Goal: Task Accomplishment & Management: Manage account settings

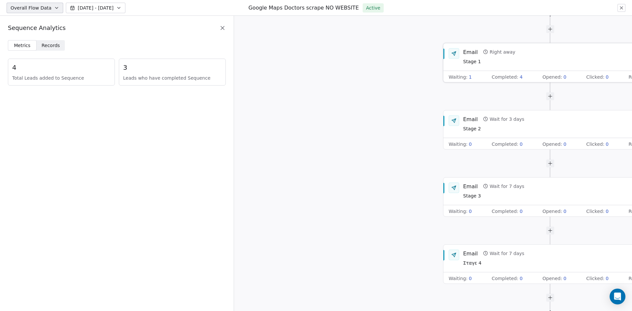
click at [466, 76] on div "Waiting : 1" at bounding box center [460, 76] width 23 height 7
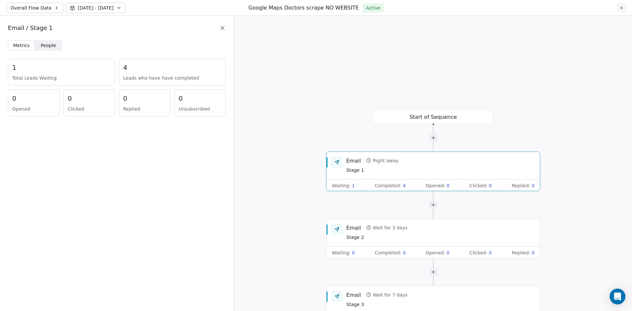
click at [54, 63] on div "1 Total Leads Waiting" at bounding box center [61, 72] width 107 height 27
click at [53, 48] on span "People" at bounding box center [48, 45] width 15 height 7
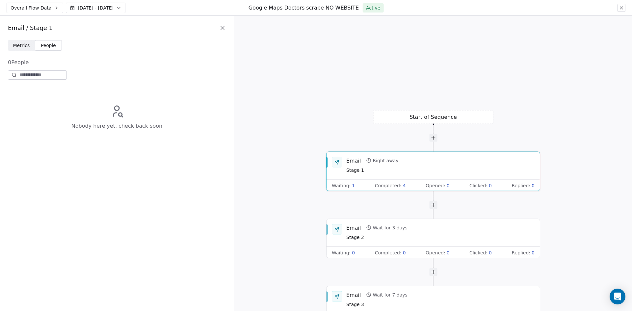
click at [18, 9] on span "Overall Flow Data" at bounding box center [31, 8] width 41 height 7
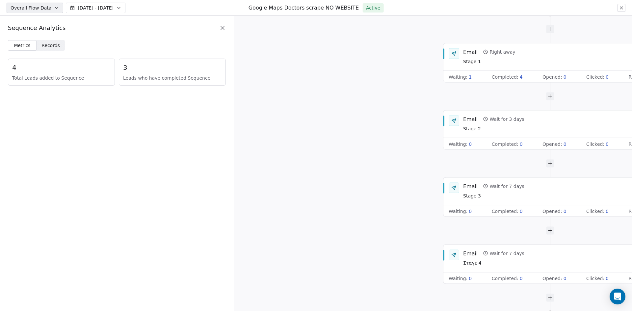
click at [626, 8] on div "Overall Flow Data [DATE] - [DATE] Google Maps Doctors scrape NO WEBSITE Active" at bounding box center [316, 8] width 632 height 16
click at [622, 9] on icon at bounding box center [621, 8] width 3 height 3
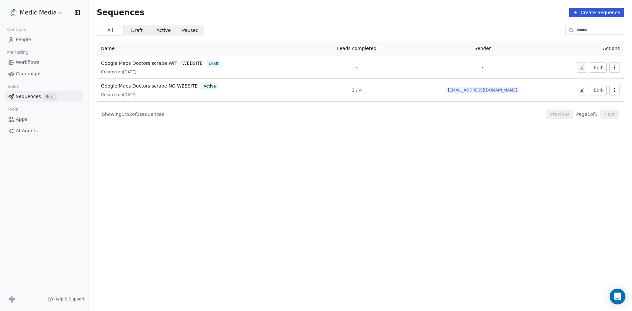
click at [19, 40] on span "People" at bounding box center [23, 39] width 15 height 7
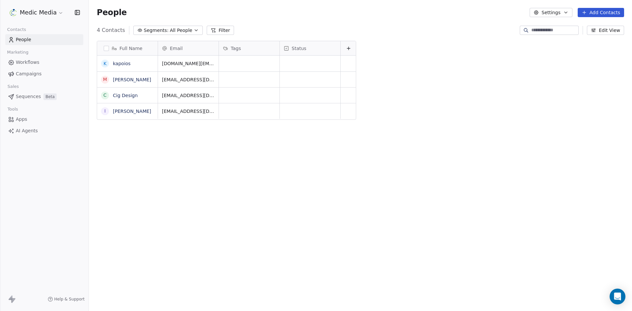
scroll to position [269, 538]
click at [122, 64] on link "kapoios" at bounding box center [122, 63] width 18 height 5
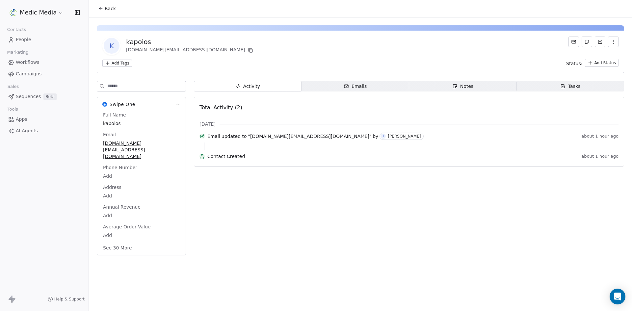
click at [370, 83] on span "Emails Emails" at bounding box center [355, 86] width 108 height 11
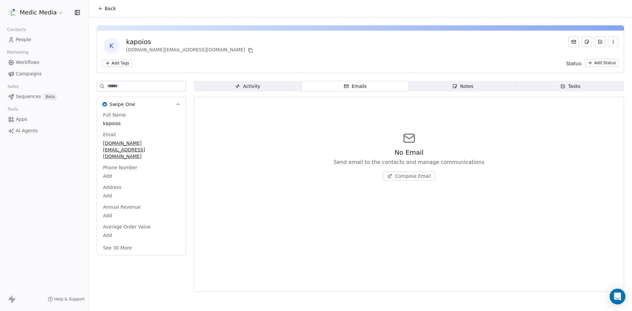
click at [26, 96] on span "Sequences" at bounding box center [28, 96] width 25 height 7
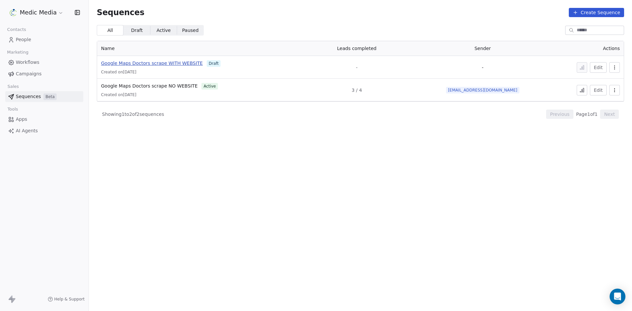
click at [166, 64] on span "Google Maps Doctors scrape WITH WEBSITE" at bounding box center [152, 63] width 102 height 5
click at [169, 84] on span "Google Maps Doctors scrape NO WEBSITE" at bounding box center [149, 85] width 96 height 5
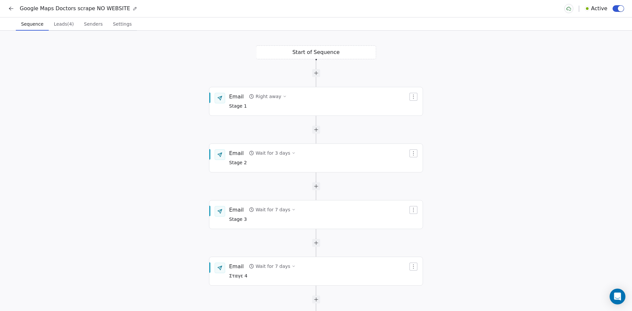
click at [117, 25] on span "Settings" at bounding box center [122, 23] width 24 height 9
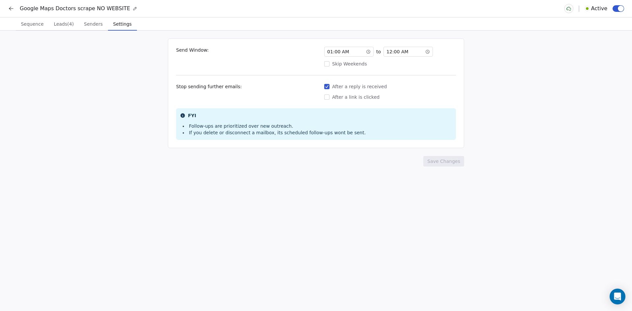
click at [349, 54] on div "01 : 00 AM" at bounding box center [348, 52] width 49 height 10
click at [408, 53] on div "12 : 00 AM" at bounding box center [407, 52] width 49 height 10
click at [411, 120] on div "20" at bounding box center [407, 123] width 13 height 8
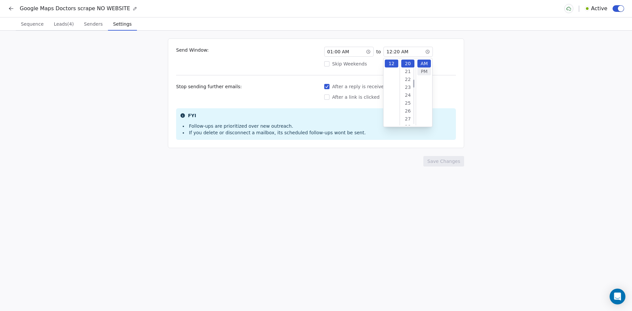
click at [424, 71] on div "PM" at bounding box center [423, 71] width 13 height 8
click at [509, 115] on div "Send Window: 01 : 00 AM to 12 : 20 PM Skip Weekends Stop sending further emails…" at bounding box center [316, 171] width 632 height 280
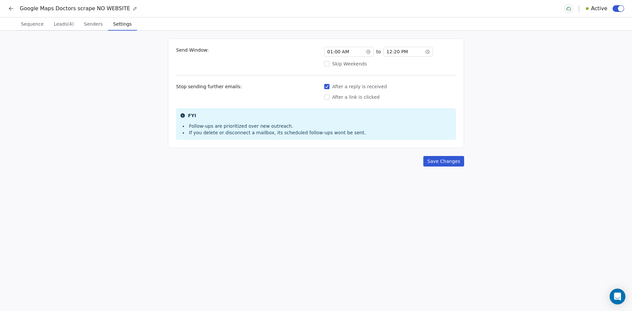
click at [450, 158] on button "Save Changes" at bounding box center [443, 161] width 41 height 11
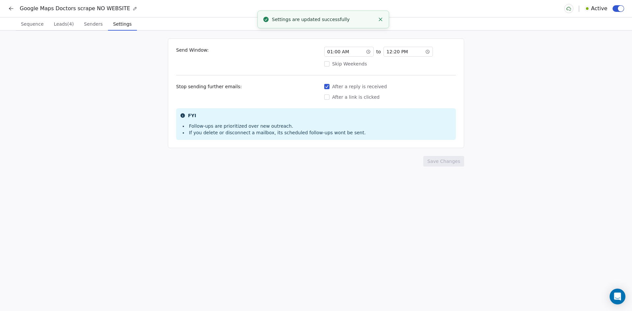
click at [93, 23] on span "Senders" at bounding box center [93, 23] width 24 height 9
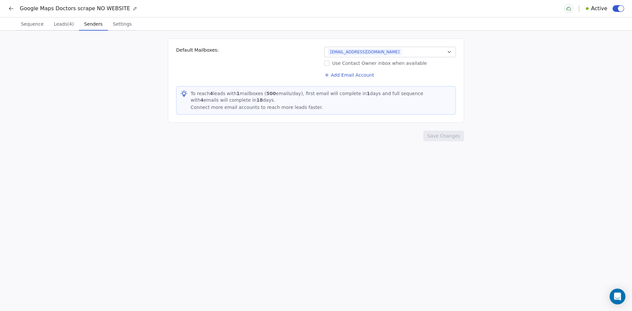
click at [63, 28] on span "Leads (4)" at bounding box center [63, 23] width 25 height 9
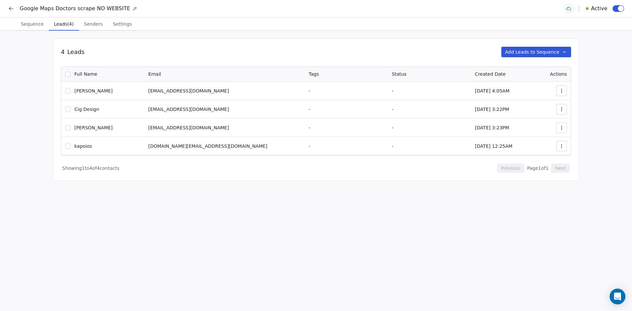
click at [27, 28] on span "Sequence" at bounding box center [32, 23] width 28 height 9
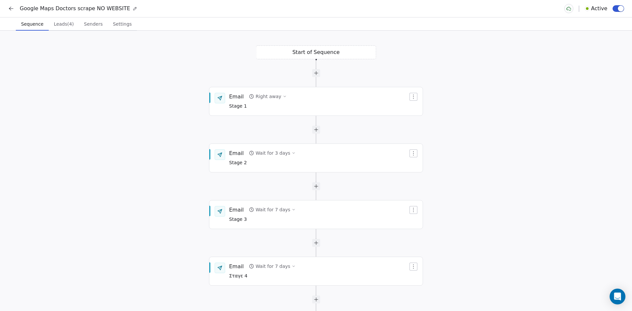
click at [9, 8] on icon at bounding box center [11, 8] width 7 height 7
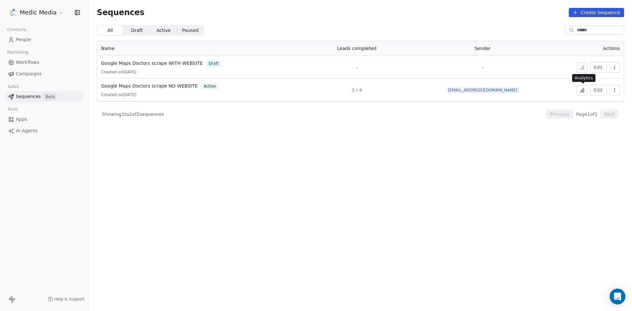
click at [584, 89] on icon at bounding box center [581, 90] width 5 height 5
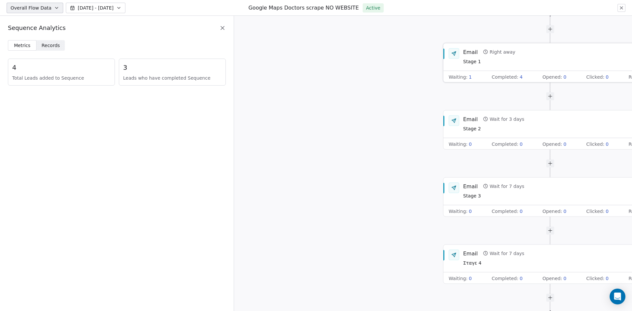
click at [469, 77] on span "1" at bounding box center [470, 76] width 3 height 7
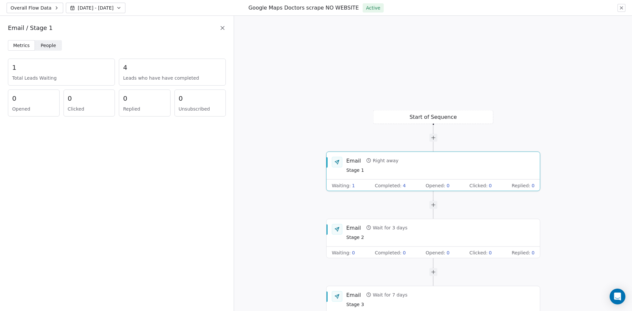
click at [350, 51] on div "Start of Sequence Email Right away Stage 1 Waiting : 1 Completed : 4 Opened : 0…" at bounding box center [433, 163] width 398 height 295
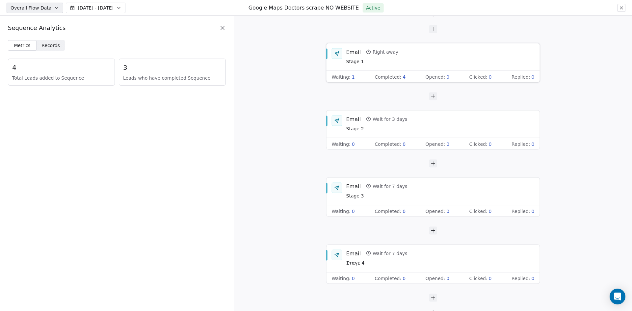
click at [348, 77] on span "Waiting :" at bounding box center [341, 76] width 19 height 7
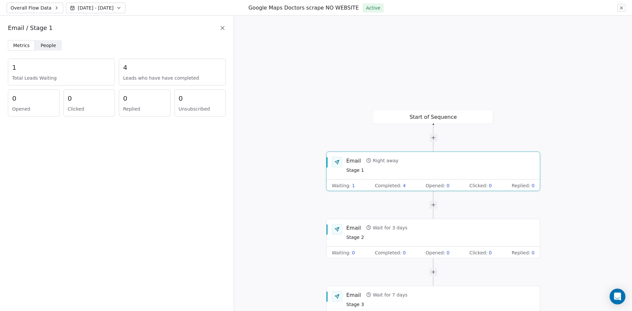
click at [624, 12] on div "Overall Flow Data Sep 05 - Sep 12 Google Maps Doctors scrape NO WEBSITE Active" at bounding box center [316, 8] width 632 height 16
click at [620, 7] on icon at bounding box center [621, 7] width 5 height 5
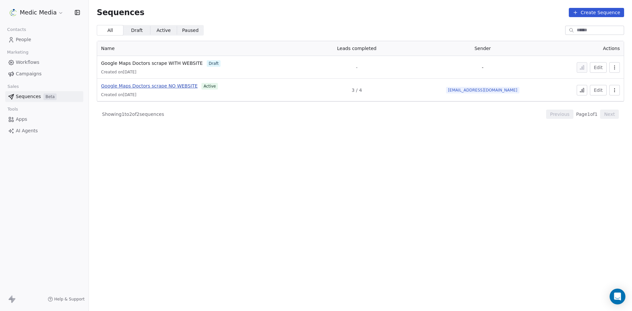
click at [170, 87] on span "Google Maps Doctors scrape NO WEBSITE" at bounding box center [149, 85] width 96 height 5
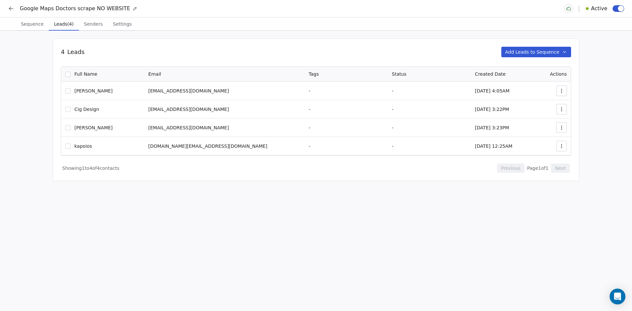
click at [74, 28] on button "Leads (4) Leads (4)" at bounding box center [64, 23] width 30 height 13
click at [86, 24] on span "Senders" at bounding box center [93, 23] width 24 height 9
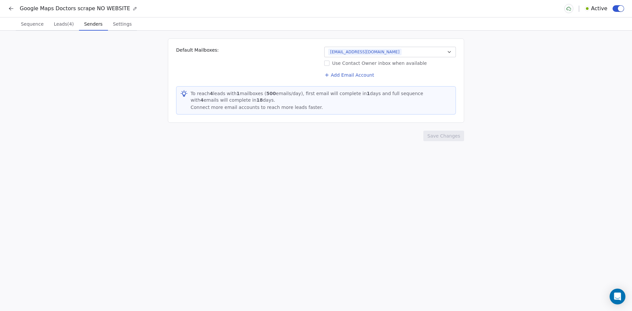
click at [110, 24] on span "Settings" at bounding box center [122, 23] width 24 height 9
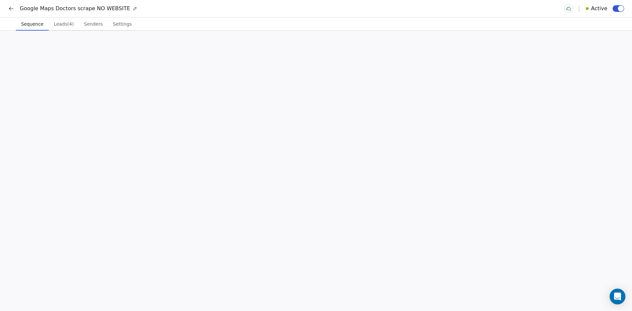
drag, startPoint x: 35, startPoint y: 20, endPoint x: 35, endPoint y: 28, distance: 7.3
click at [35, 22] on button "Sequence Sequence" at bounding box center [32, 23] width 33 height 13
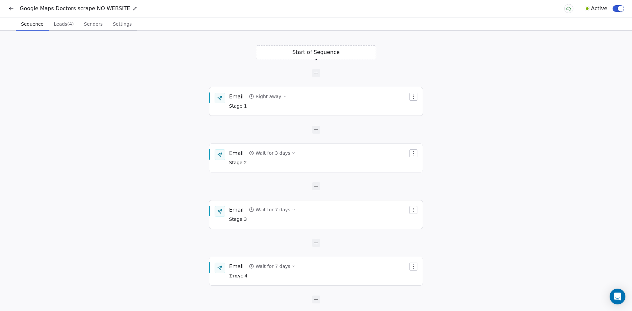
click at [60, 23] on span "Leads (4)" at bounding box center [63, 23] width 25 height 9
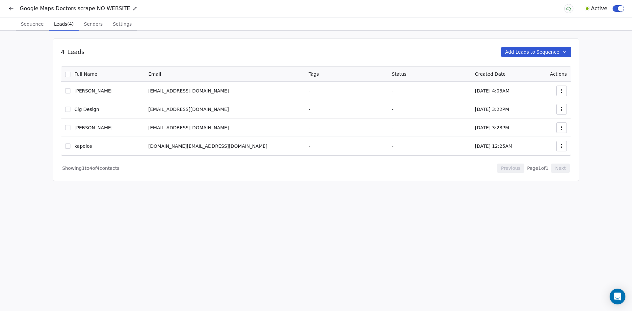
click at [11, 4] on div "Google Maps Doctors scrape NO WEBSITE Active" at bounding box center [316, 8] width 632 height 17
click at [10, 9] on icon at bounding box center [10, 10] width 2 height 2
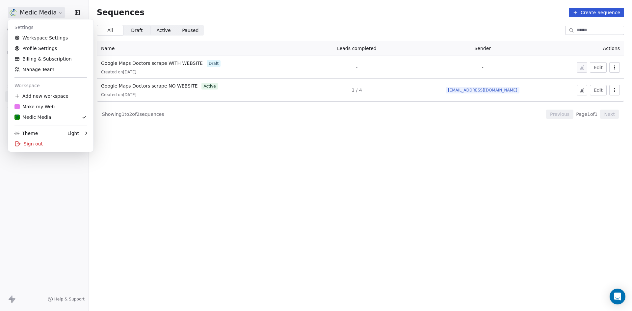
click at [37, 7] on html "Medic Media Contacts People Marketing Workflows Campaigns Sales Sequences Beta …" at bounding box center [316, 155] width 632 height 311
click at [50, 41] on link "Workspace Settings" at bounding box center [51, 38] width 80 height 11
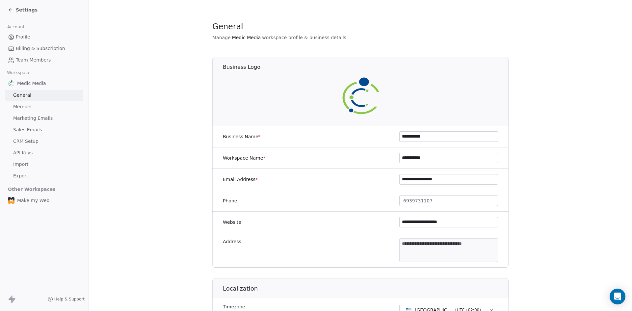
click at [34, 130] on span "Sales Emails" at bounding box center [27, 129] width 29 height 7
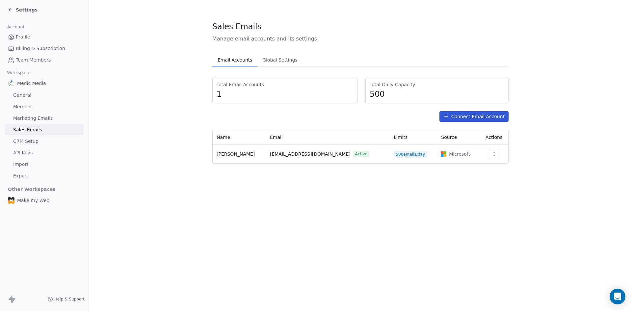
click at [492, 149] on button "button" at bounding box center [494, 154] width 11 height 11
click at [481, 166] on span "Settings" at bounding box center [482, 169] width 19 height 7
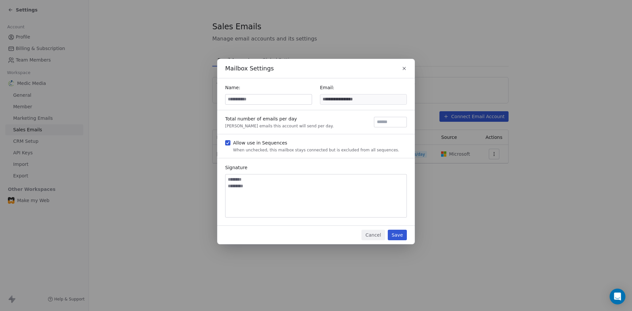
click at [405, 67] on icon "button" at bounding box center [404, 68] width 3 height 3
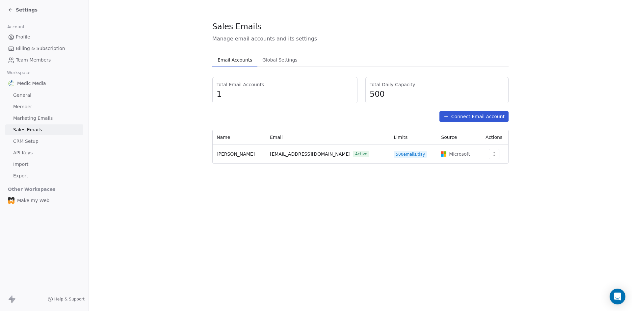
click at [288, 147] on td "info@medicmedia.gr Active" at bounding box center [328, 154] width 124 height 18
click at [288, 156] on span "[EMAIL_ADDRESS][DOMAIN_NAME]" at bounding box center [310, 154] width 81 height 7
click at [217, 157] on span "Ilias Grigoriadis" at bounding box center [236, 153] width 38 height 5
drag, startPoint x: 217, startPoint y: 157, endPoint x: 518, endPoint y: 198, distance: 303.9
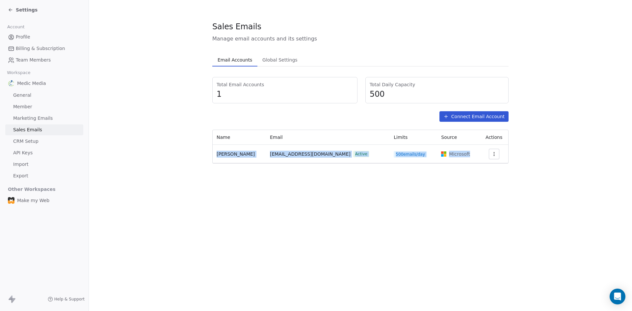
click at [495, 194] on div "Sales Emails Manage email accounts and its settings Email Accounts Email Accoun…" at bounding box center [360, 155] width 543 height 311
click at [531, 199] on div "Sales Emails Manage email accounts and its settings Email Accounts Email Accoun…" at bounding box center [360, 155] width 543 height 311
click at [135, 107] on section "Sales Emails Manage email accounts and its settings Email Accounts Email Accoun…" at bounding box center [360, 92] width 543 height 185
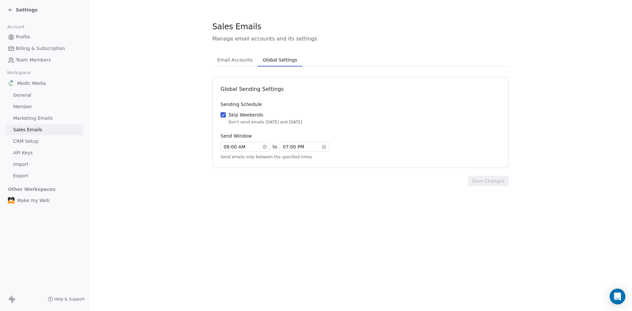
click at [277, 64] on span "Global Settings" at bounding box center [279, 59] width 39 height 9
click at [225, 145] on span "08 : 00 AM" at bounding box center [234, 146] width 22 height 7
click at [230, 158] on div "01" at bounding box center [228, 159] width 13 height 8
click at [345, 183] on div "Save Changes" at bounding box center [360, 181] width 296 height 11
click at [498, 179] on button "Save Changes" at bounding box center [488, 181] width 41 height 11
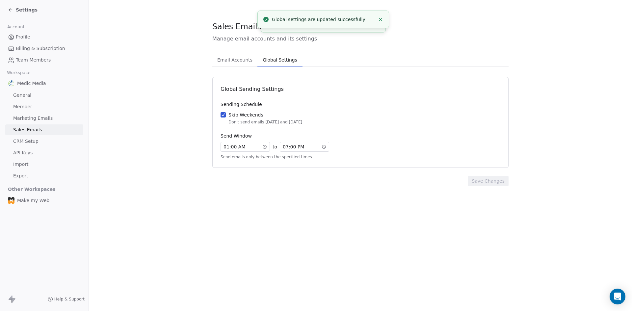
click at [157, 20] on section "Sales Emails Manage email accounts and its settings Email Accounts Email Accoun…" at bounding box center [360, 103] width 543 height 207
click at [19, 13] on div "Settings" at bounding box center [45, 9] width 75 height 9
click at [22, 8] on span "Settings" at bounding box center [27, 10] width 22 height 7
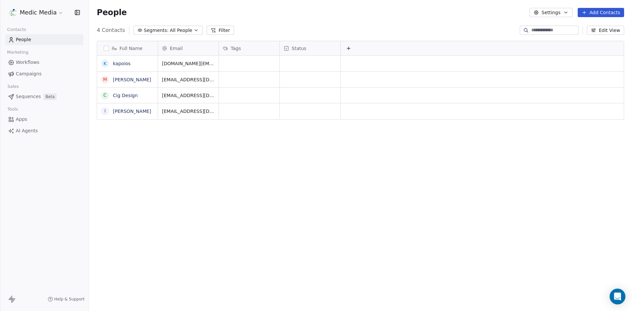
scroll to position [269, 538]
click at [31, 96] on span "Sequences" at bounding box center [28, 96] width 25 height 7
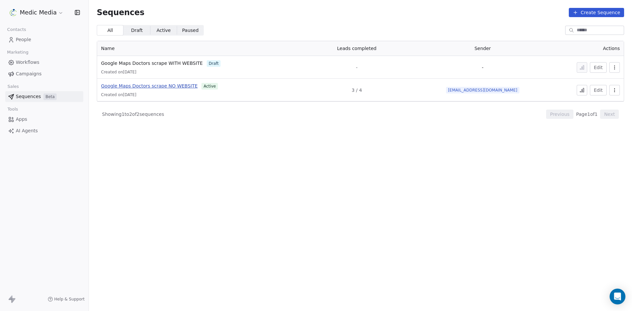
click at [160, 85] on span "Google Maps Doctors scrape NO WEBSITE" at bounding box center [149, 85] width 96 height 5
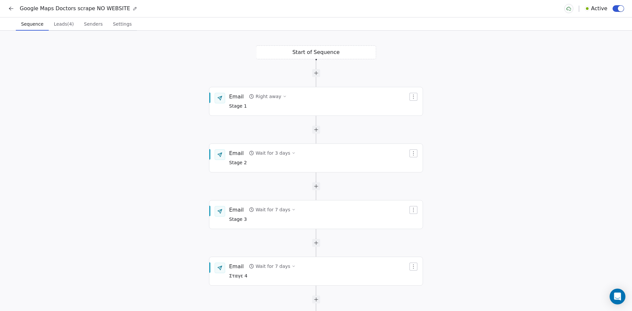
click at [58, 25] on span "Leads (4)" at bounding box center [63, 23] width 25 height 9
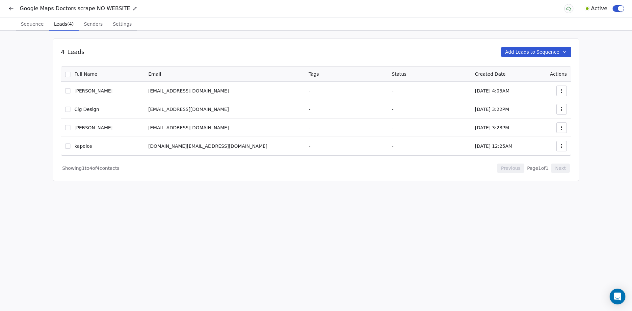
click at [108, 26] on button "Settings Settings" at bounding box center [122, 23] width 29 height 13
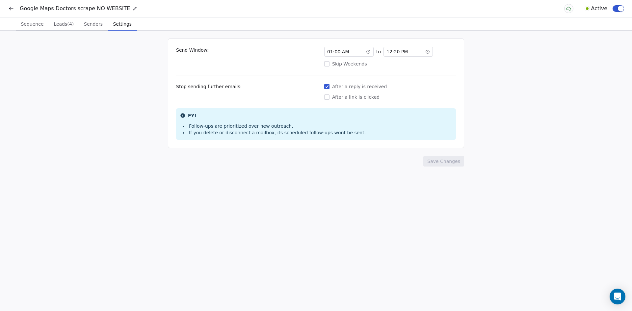
click at [83, 26] on span "Senders" at bounding box center [93, 23] width 24 height 9
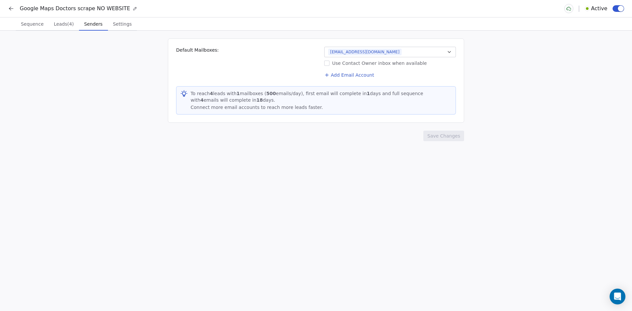
click at [7, 2] on div "Google Maps Doctors scrape NO WEBSITE Active" at bounding box center [316, 8] width 632 height 17
click at [8, 9] on button at bounding box center [11, 8] width 9 height 9
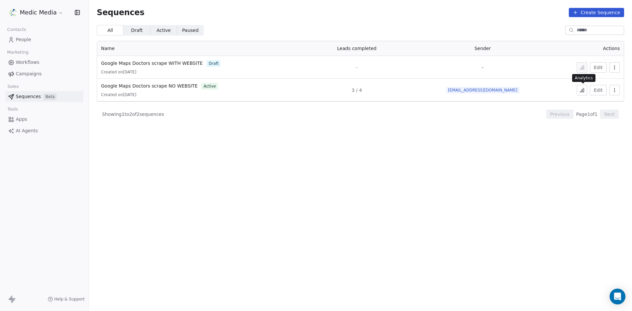
click at [582, 89] on icon at bounding box center [581, 90] width 5 height 5
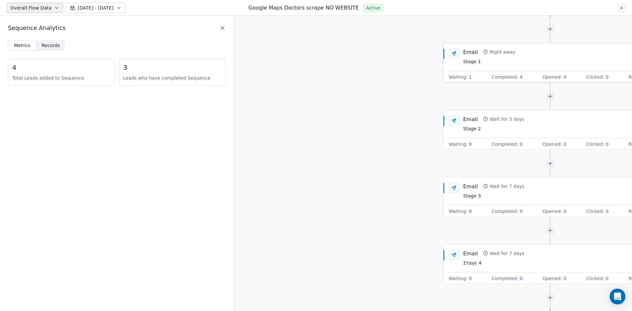
click at [462, 76] on span "Waiting :" at bounding box center [458, 76] width 19 height 7
click at [469, 75] on span "1" at bounding box center [470, 76] width 3 height 7
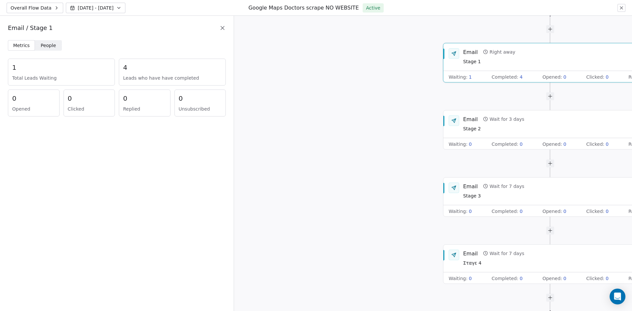
click at [469, 75] on span "1" at bounding box center [470, 76] width 3 height 7
click at [469, 76] on span "1" at bounding box center [470, 76] width 3 height 7
click at [469, 76] on span "1" at bounding box center [470, 77] width 3 height 7
click at [52, 59] on div "1 Total Leads Waiting" at bounding box center [61, 72] width 107 height 27
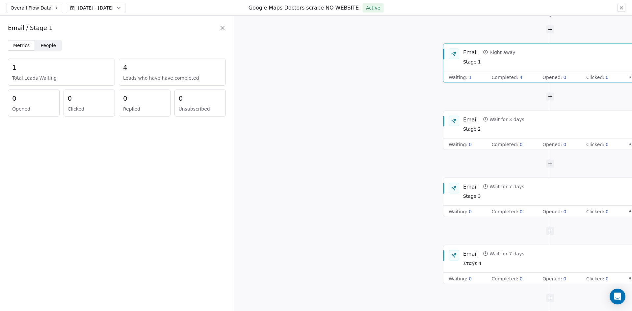
click at [51, 38] on div "Email / Stage 1" at bounding box center [117, 28] width 234 height 24
click at [49, 43] on span "People" at bounding box center [48, 45] width 15 height 7
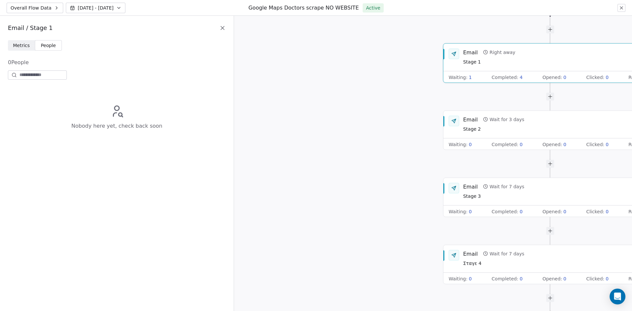
click at [177, 67] on div "0 People Nobody here yet, check back soon" at bounding box center [117, 105] width 218 height 92
drag, startPoint x: 177, startPoint y: 67, endPoint x: 132, endPoint y: 112, distance: 63.8
click at [176, 71] on div "0 People Nobody here yet, check back soon" at bounding box center [117, 105] width 218 height 92
click at [132, 114] on div "Nobody here yet, check back soon" at bounding box center [117, 117] width 218 height 67
click at [113, 127] on span "Nobody here yet, check back soon" at bounding box center [116, 126] width 91 height 8
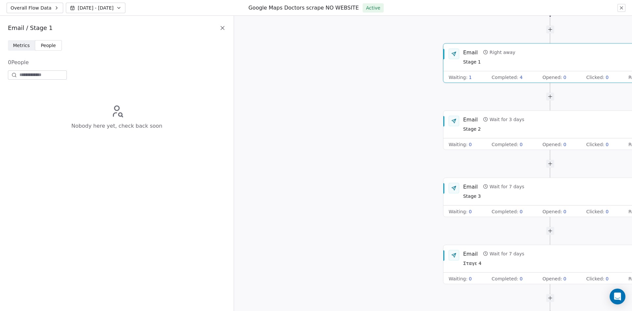
drag, startPoint x: 627, startPoint y: 5, endPoint x: 626, endPoint y: 9, distance: 4.3
click at [626, 8] on div "Overall Flow Data [DATE] - [DATE] Google Maps Doctors scrape NO WEBSITE Active" at bounding box center [316, 8] width 632 height 16
click at [626, 9] on div "Overall Flow Data [DATE] - [DATE] Google Maps Doctors scrape NO WEBSITE Active" at bounding box center [316, 8] width 632 height 16
click at [623, 8] on icon at bounding box center [621, 7] width 5 height 5
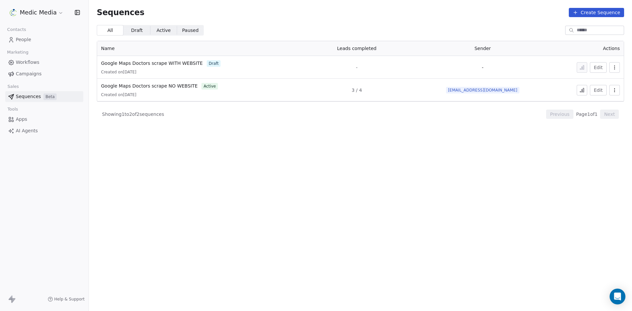
click at [23, 46] on div "Contacts People Marketing Workflows Campaigns Sales Sequences Beta Tools Apps A…" at bounding box center [44, 80] width 89 height 111
click at [26, 41] on span "People" at bounding box center [23, 39] width 15 height 7
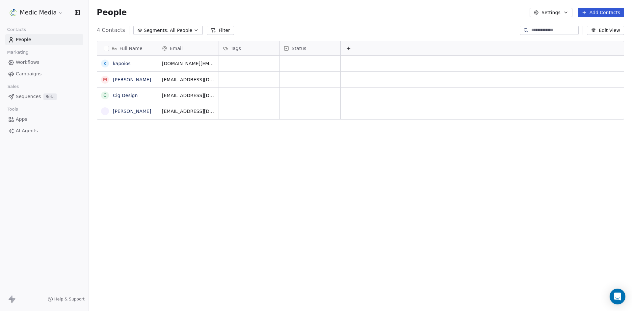
scroll to position [269, 538]
click at [126, 82] on link "[PERSON_NAME]" at bounding box center [132, 79] width 38 height 5
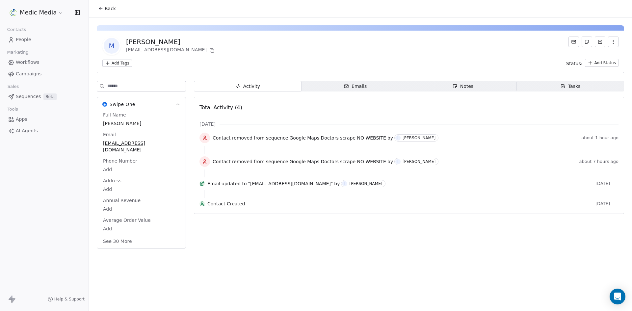
click at [350, 83] on div "Emails" at bounding box center [355, 86] width 23 height 7
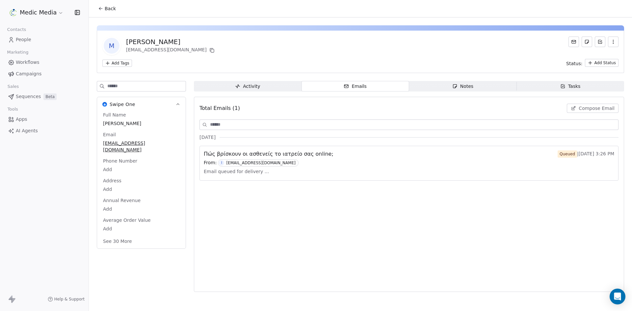
click at [584, 148] on div "Πώς βρίσκουν οι ασθενείς το ιατρείο σας online; Queued | [DATE] 3:26 PM From: I…" at bounding box center [409, 163] width 418 height 34
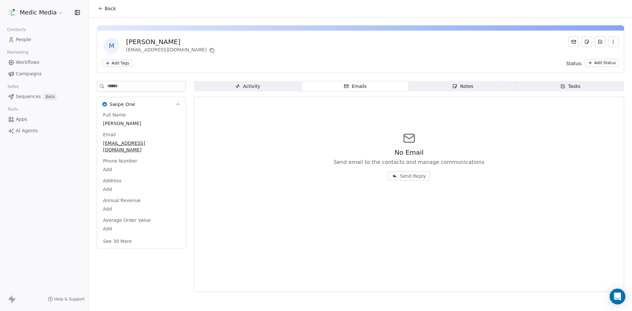
click at [324, 114] on div "No Email Send email to the contacts and manage communications Send Reply" at bounding box center [408, 194] width 419 height 187
drag, startPoint x: 235, startPoint y: 26, endPoint x: 244, endPoint y: 26, distance: 8.6
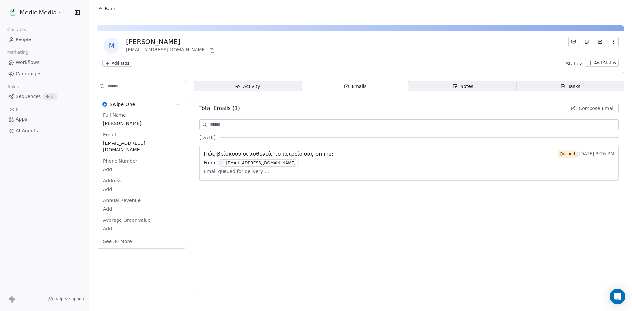
click at [110, 9] on span "Back" at bounding box center [110, 8] width 11 height 7
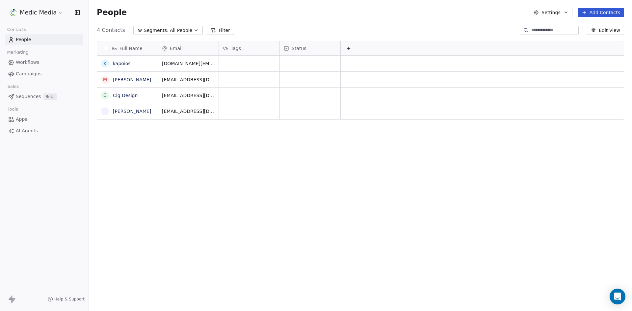
scroll to position [269, 538]
click at [117, 65] on link "kapoios" at bounding box center [122, 63] width 18 height 5
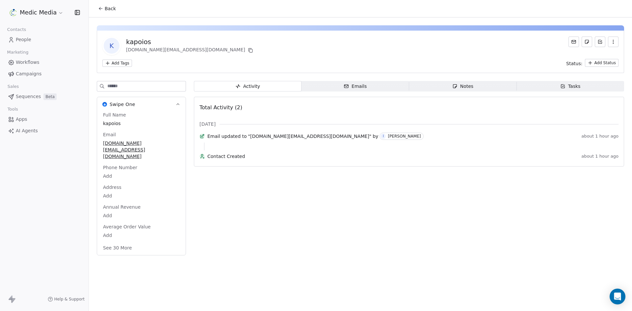
click at [352, 91] on span "Emails Emails" at bounding box center [355, 86] width 108 height 11
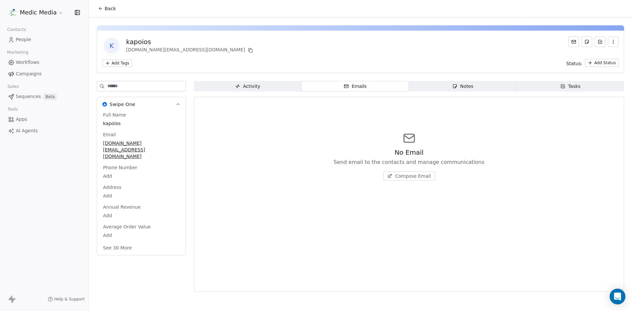
click at [25, 95] on span "Sequences" at bounding box center [28, 96] width 25 height 7
